Goal: Task Accomplishment & Management: Complete application form

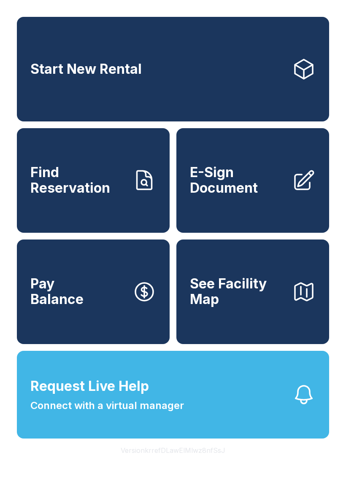
click at [210, 74] on link "Start New Rental" at bounding box center [173, 69] width 312 height 105
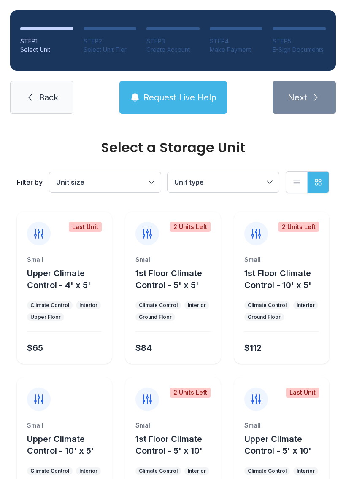
click at [149, 180] on button "Unit size" at bounding box center [104, 182] width 111 height 20
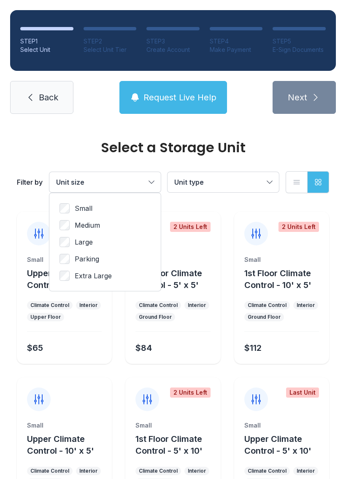
click at [134, 227] on label "Medium" at bounding box center [104, 225] width 91 height 10
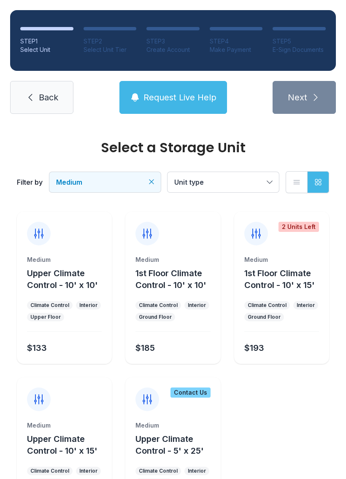
click at [264, 181] on button "Unit type" at bounding box center [222, 182] width 111 height 20
click at [240, 205] on span "Upper Climate Control" at bounding box center [229, 208] width 72 height 10
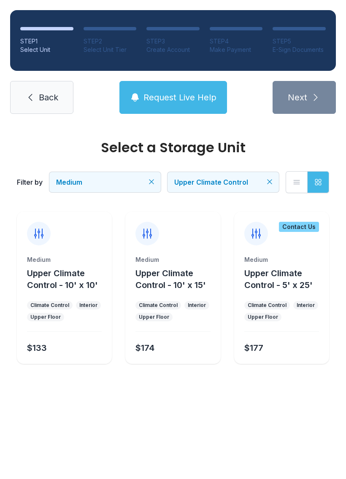
click at [220, 479] on main "Select a Storage Unit Filter by Medium Upper Climate Control List view Grid vie…" at bounding box center [173, 301] width 346 height 355
click at [278, 412] on main "Select a Storage Unit Filter by Medium Upper Climate Control List view Grid vie…" at bounding box center [173, 301] width 346 height 355
click at [299, 396] on div "Select a Storage Unit Filter by Medium Upper Climate Control List view Grid vie…" at bounding box center [173, 261] width 346 height 274
click at [293, 372] on div "Select a Storage Unit Filter by Medium Upper Climate Control List view Grid vie…" at bounding box center [173, 261] width 346 height 274
click at [255, 120] on div "STEP 1 Select Unit STEP 2 Select Unit Tier STEP 3 Create Account STEP 4 Make Pa…" at bounding box center [173, 62] width 346 height 124
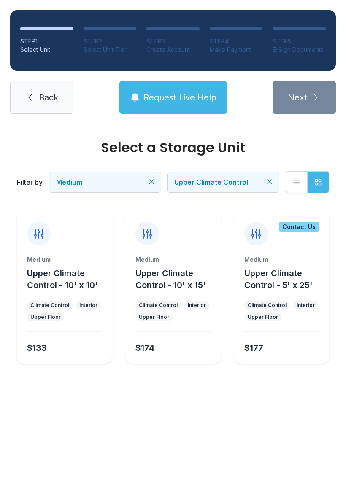
click at [255, 120] on div "STEP 1 Select Unit STEP 2 Select Unit Tier STEP 3 Create Account STEP 4 Make Pa…" at bounding box center [173, 62] width 346 height 124
click at [260, 109] on nav "Back Request Live Help Next" at bounding box center [173, 97] width 326 height 33
click at [147, 55] on ol "STEP 1 Select Unit STEP 2 Select Unit Tier STEP 3 Create Account STEP 4 Make Pa…" at bounding box center [173, 40] width 326 height 61
click at [129, 50] on div "Select Unit Tier" at bounding box center [110, 50] width 53 height 8
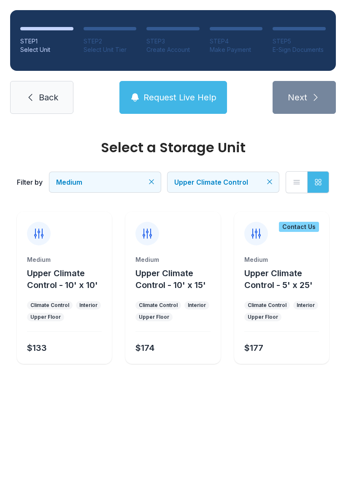
click at [155, 472] on main "Select a Storage Unit Filter by Medium Upper Climate Control List view Grid vie…" at bounding box center [173, 301] width 346 height 355
click at [164, 453] on main "Select a Storage Unit Filter by Medium Upper Climate Control List view Grid vie…" at bounding box center [173, 301] width 346 height 355
click at [157, 479] on main "Select a Storage Unit Filter by Medium Upper Climate Control List view Grid vie…" at bounding box center [173, 301] width 346 height 355
click at [215, 470] on main "Select a Storage Unit Filter by Medium Upper Climate Control List view Grid vie…" at bounding box center [173, 301] width 346 height 355
click at [43, 85] on link "Back" at bounding box center [41, 97] width 63 height 33
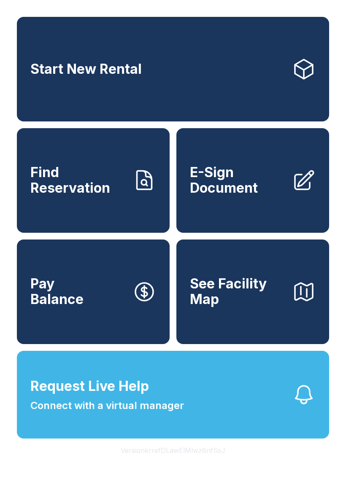
click at [212, 194] on span "E-Sign Document" at bounding box center [237, 180] width 95 height 31
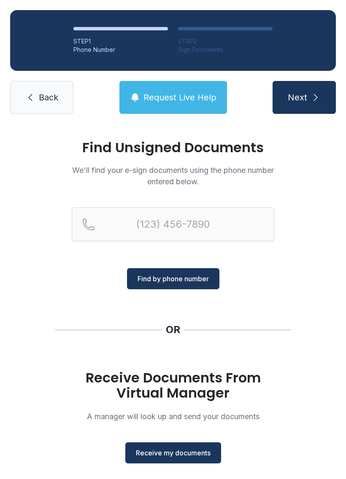
click at [168, 450] on span "Receive my documents" at bounding box center [173, 453] width 75 height 10
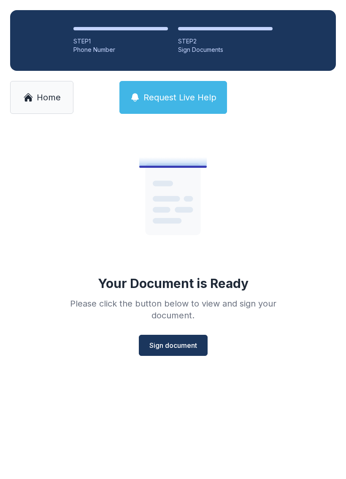
click at [182, 347] on span "Sign document" at bounding box center [173, 345] width 48 height 10
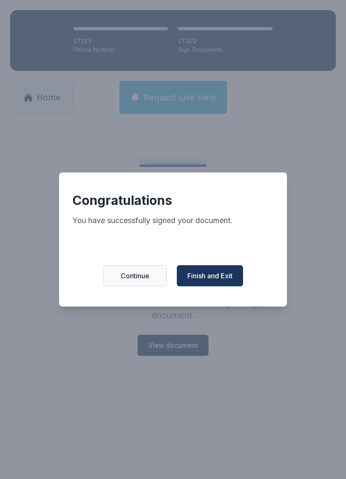
click at [218, 276] on span "Finish and Exit" at bounding box center [209, 276] width 45 height 10
